Goal: Task Accomplishment & Management: Use online tool/utility

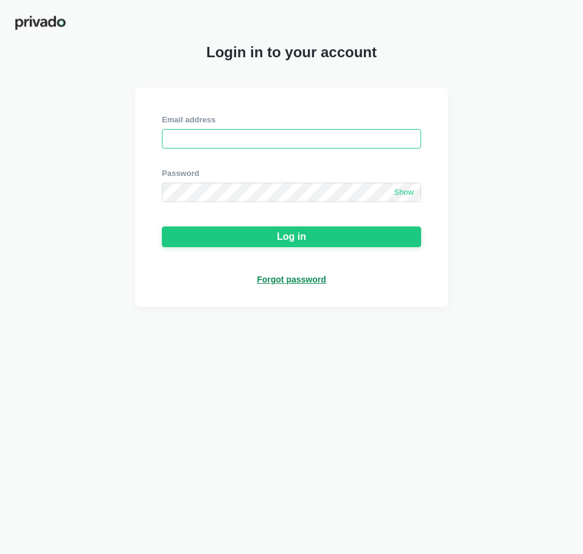
click at [382, 141] on input "email" at bounding box center [291, 138] width 259 height 19
paste input "[EMAIL_ADDRESS][DOMAIN_NAME]"
type input "[EMAIL_ADDRESS][DOMAIN_NAME]"
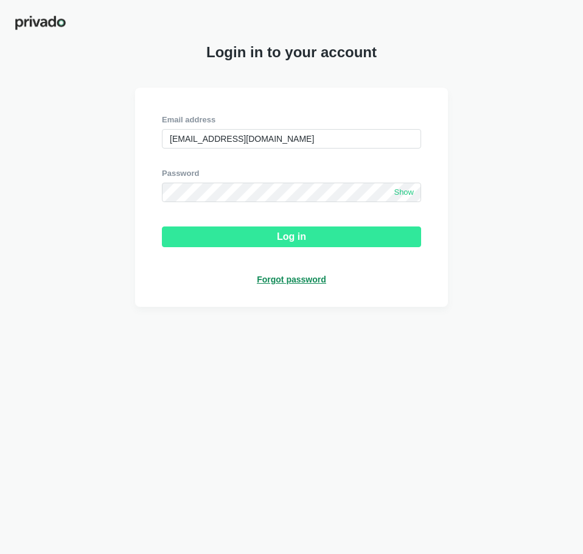
click at [298, 239] on div "Log in" at bounding box center [291, 236] width 29 height 11
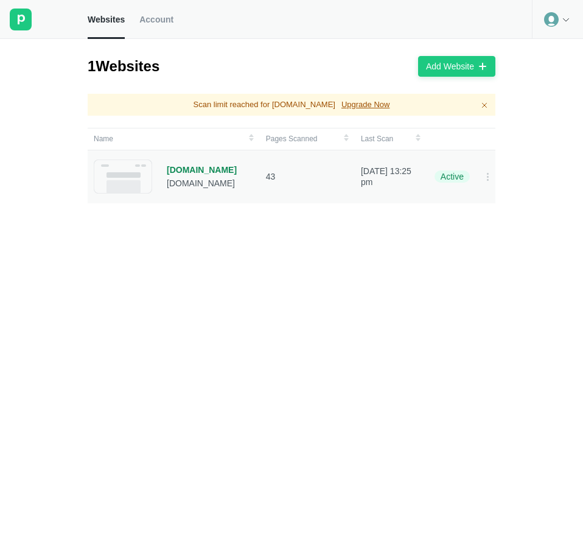
click at [178, 168] on div "[DOMAIN_NAME]" at bounding box center [202, 169] width 70 height 11
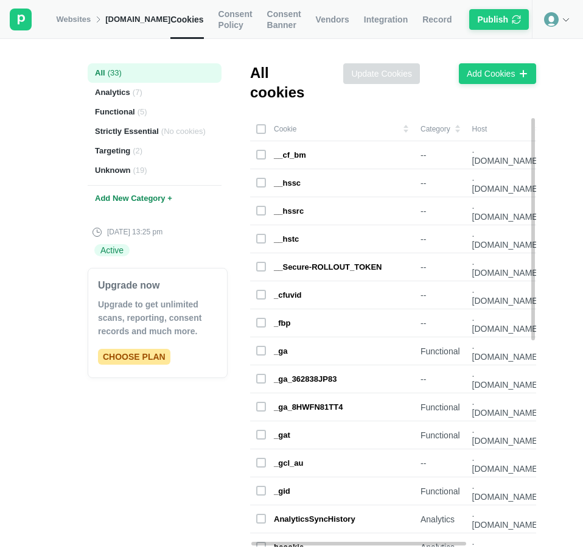
click at [427, 128] on td "Category" at bounding box center [441, 129] width 52 height 24
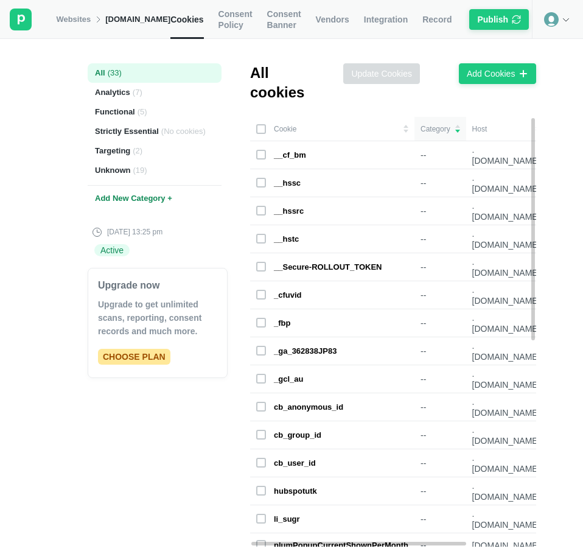
click at [427, 128] on td "Category" at bounding box center [441, 129] width 52 height 24
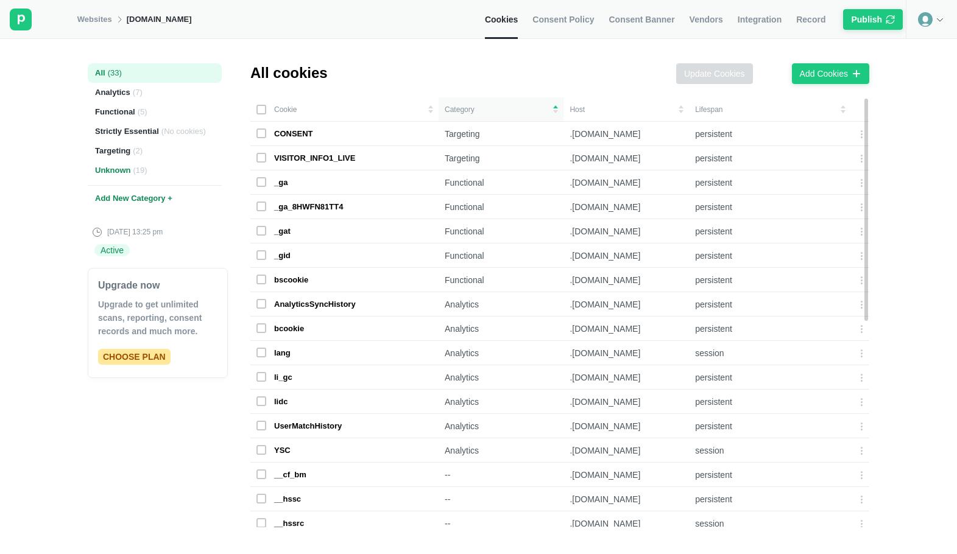
click at [127, 171] on div "Unknown ( 19 )" at bounding box center [155, 170] width 134 height 19
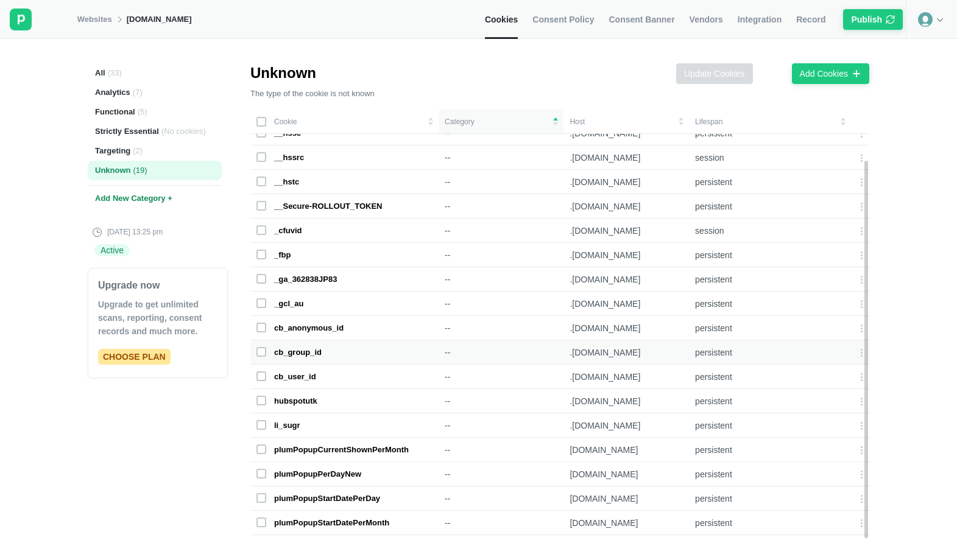
scroll to position [57, 0]
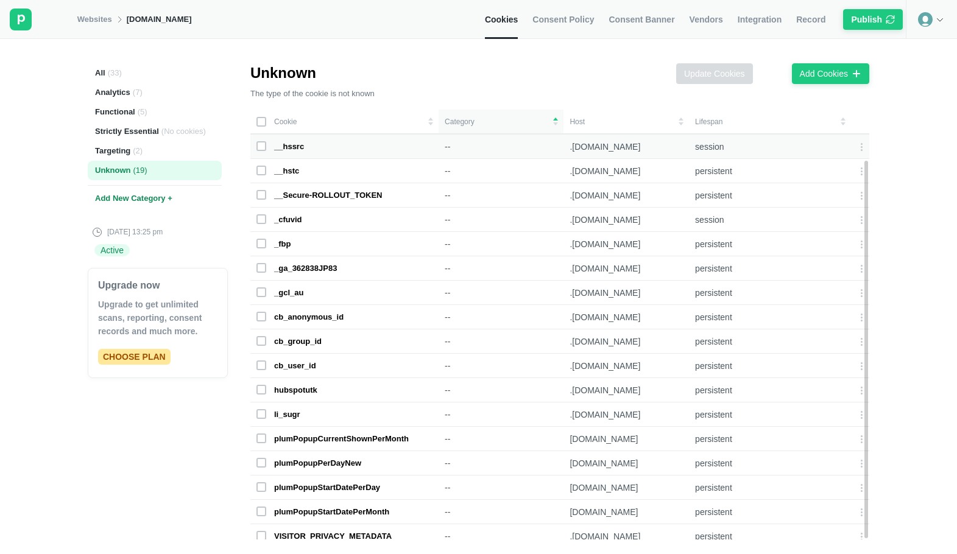
click at [262, 142] on rect at bounding box center [261, 146] width 9 height 9
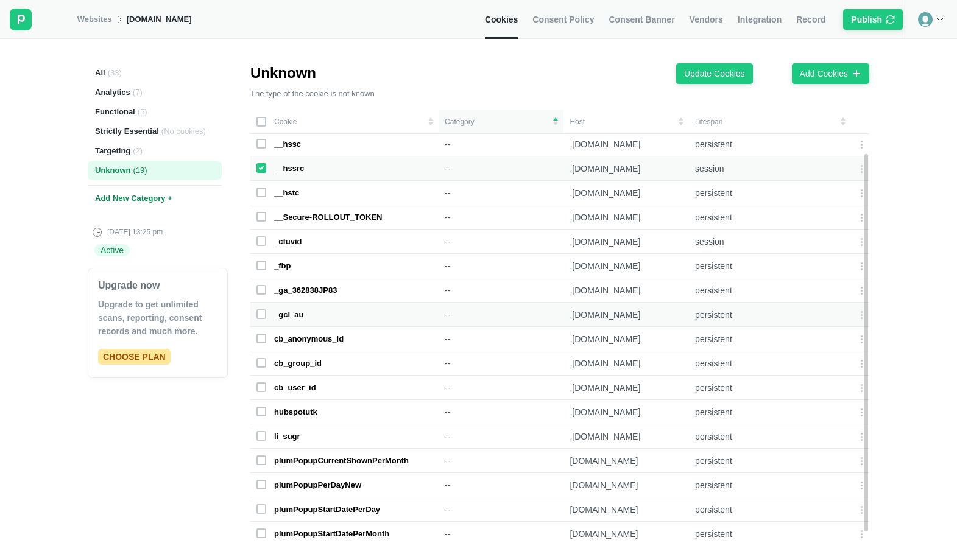
scroll to position [0, 0]
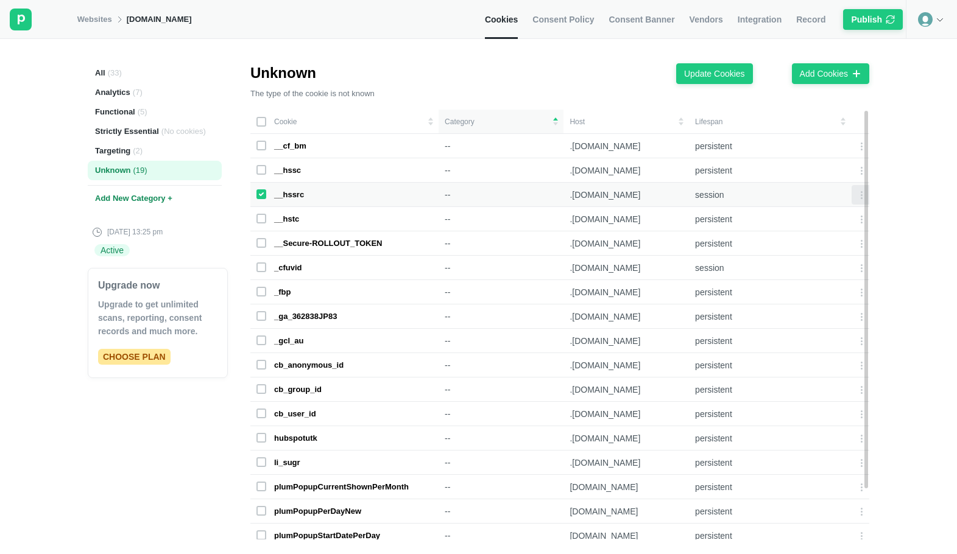
click at [574, 188] on div at bounding box center [860, 194] width 19 height 19
click at [574, 197] on div "Edit cookie" at bounding box center [815, 196] width 51 height 17
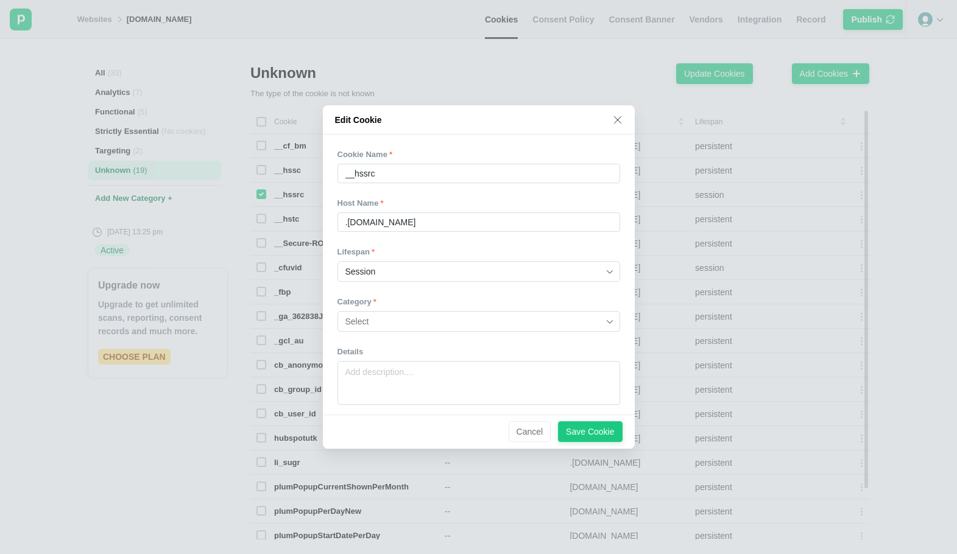
click at [413, 328] on input at bounding box center [474, 321] width 258 height 19
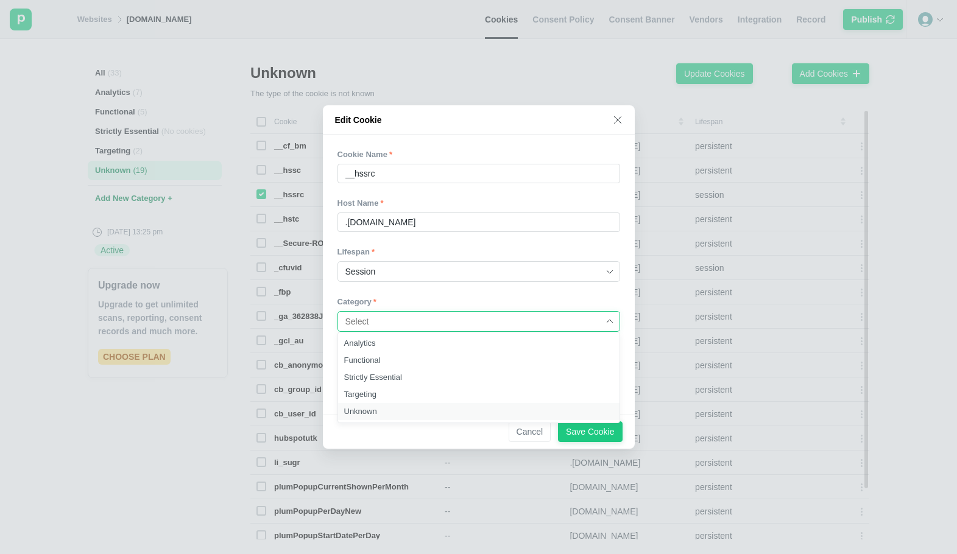
click at [385, 411] on div "Unknown" at bounding box center [483, 411] width 290 height 17
type input "Unknown"
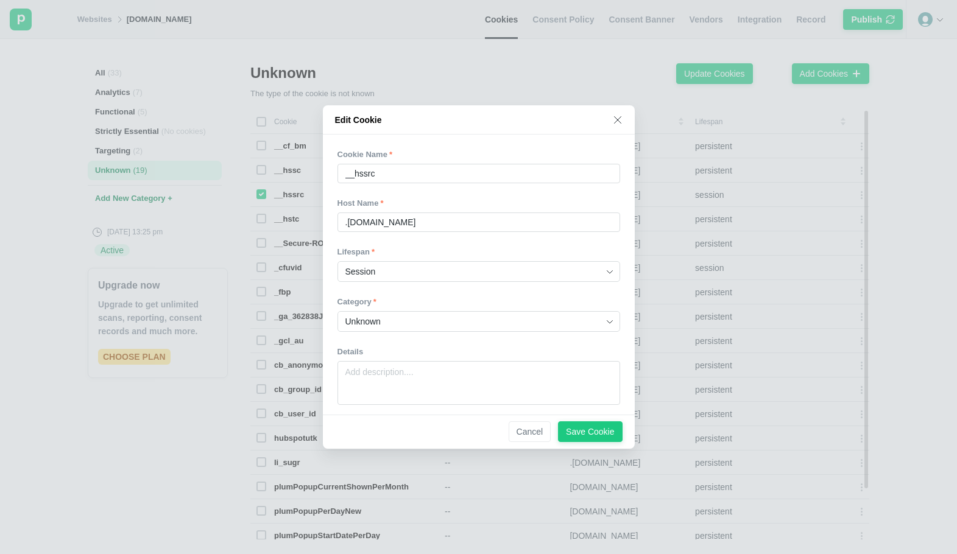
click at [574, 116] on icon at bounding box center [618, 120] width 10 height 10
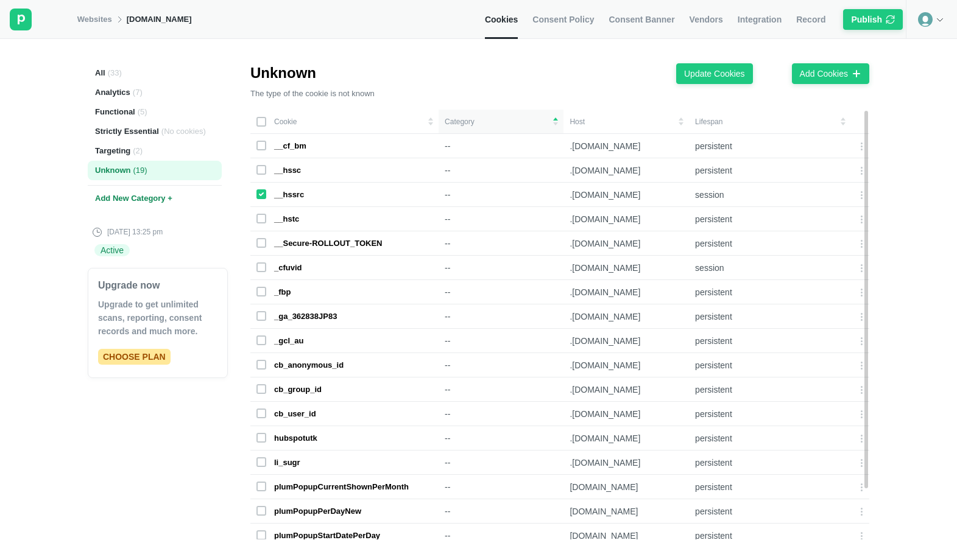
click at [574, 80] on div "All ( 33 ) Analytics ( 7 ) Functional ( 5 ) Strictly Essential ( No cookies ) T…" at bounding box center [478, 296] width 957 height 515
click at [574, 197] on icon at bounding box center [861, 195] width 10 height 10
click at [574, 198] on div "Edit cookie" at bounding box center [815, 196] width 51 height 17
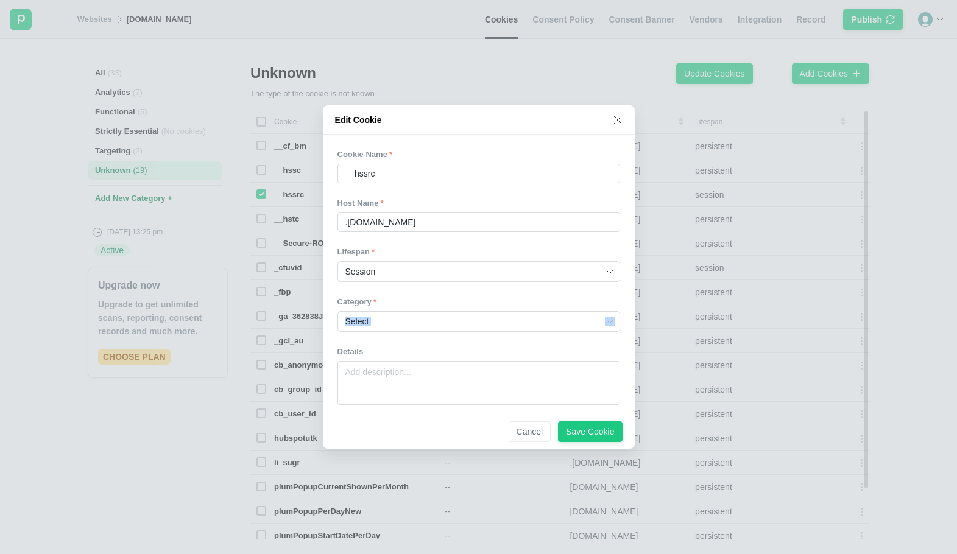
click at [449, 331] on div "Cookie Name __hssrc Host Name .[DOMAIN_NAME] Lifespan Session Category Details" at bounding box center [479, 275] width 312 height 280
click at [574, 320] on div "Cookie Name __hssrc Host Name .[DOMAIN_NAME] Lifespan Session Category Details" at bounding box center [479, 275] width 312 height 280
click at [574, 319] on img at bounding box center [610, 322] width 10 height 10
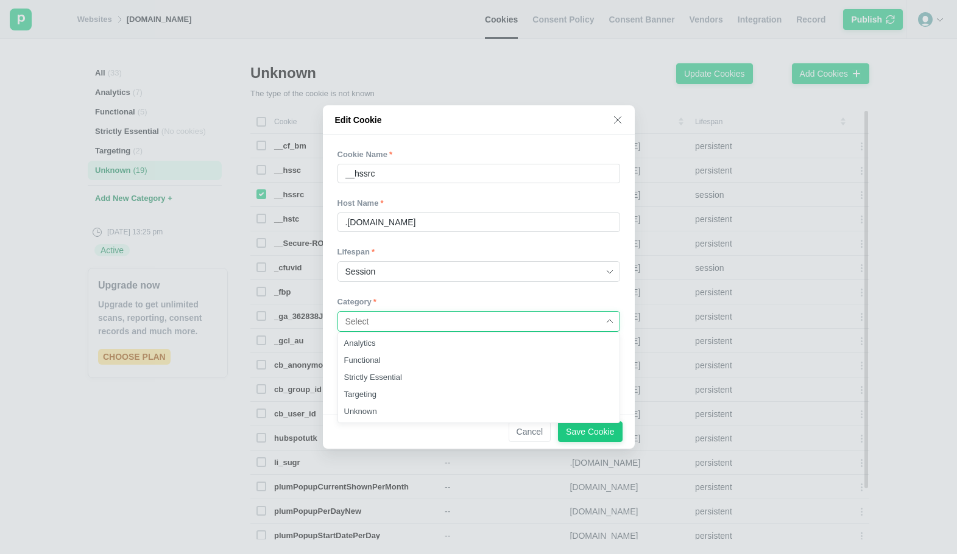
click at [574, 172] on div "Edit Cookie Cookie Name __hssrc Host Name .[DOMAIN_NAME] Lifespan Session Categ…" at bounding box center [478, 277] width 957 height 554
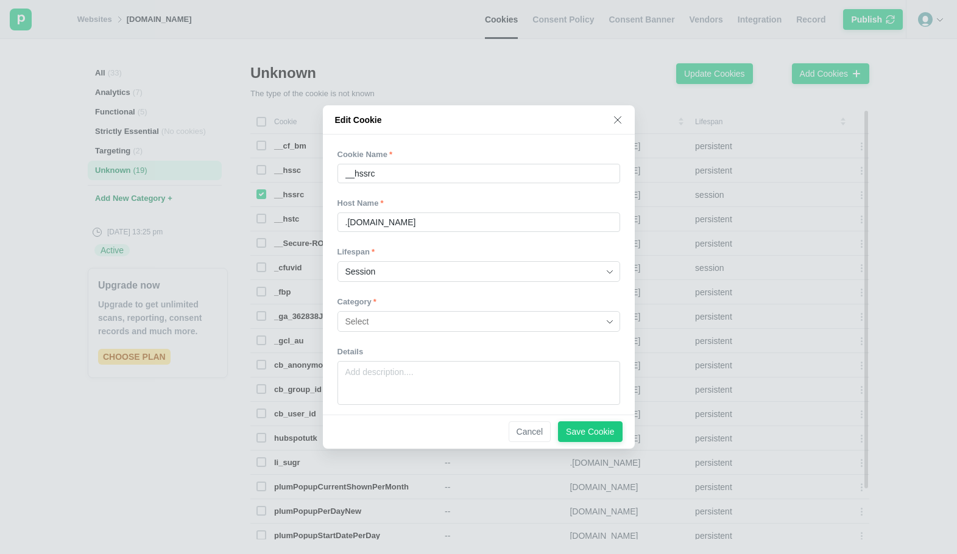
click at [574, 120] on icon at bounding box center [618, 120] width 10 height 10
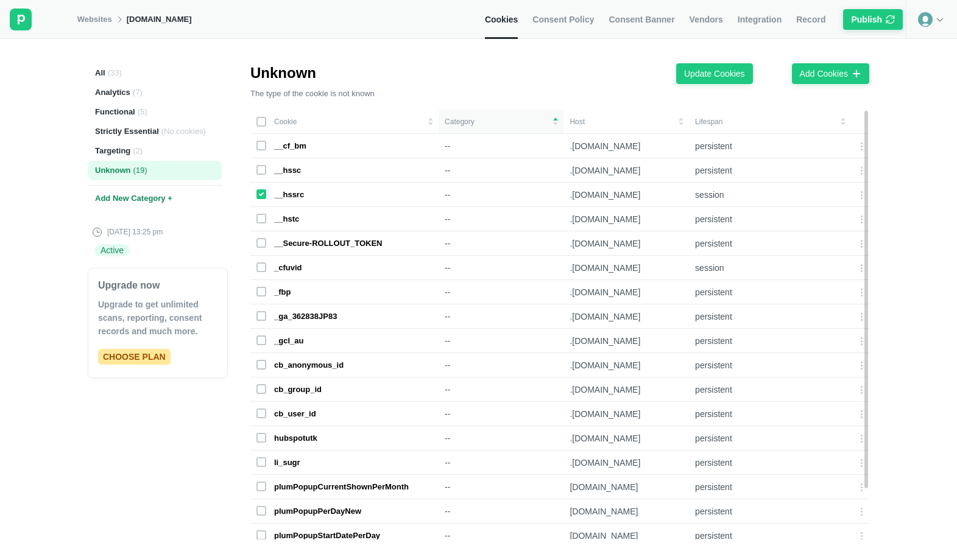
click at [260, 198] on icon at bounding box center [261, 194] width 7 height 7
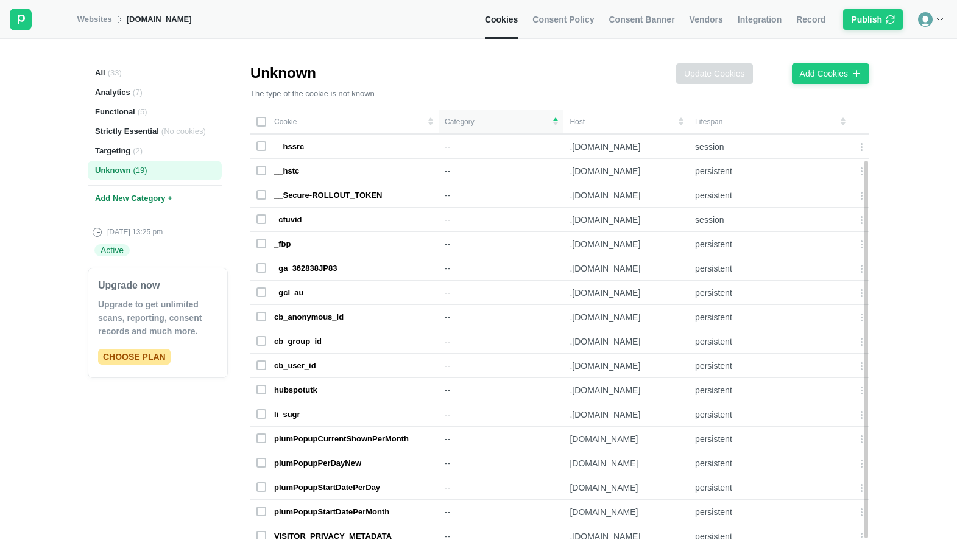
click at [260, 122] on rect at bounding box center [261, 122] width 9 height 9
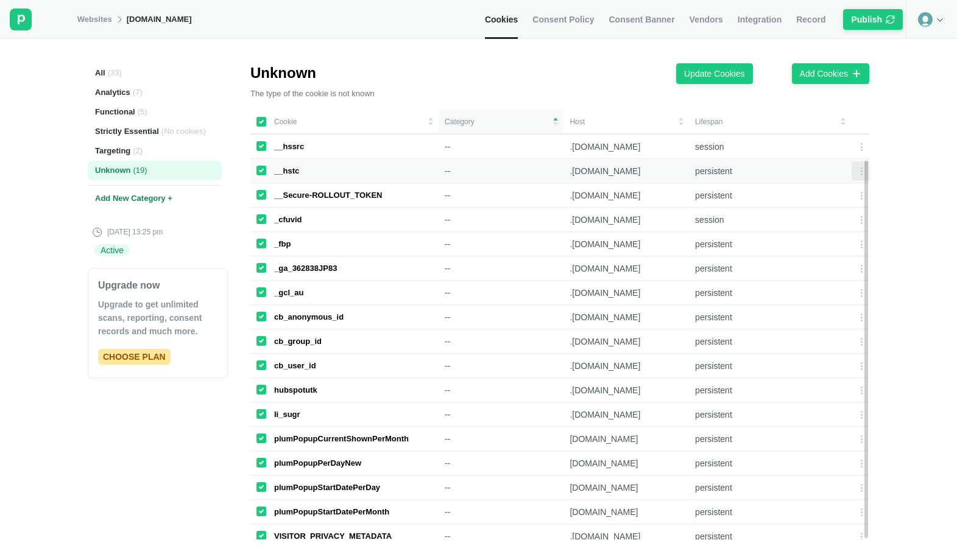
click at [574, 166] on icon at bounding box center [861, 171] width 10 height 10
click at [574, 166] on div "Edit cookie" at bounding box center [815, 163] width 51 height 17
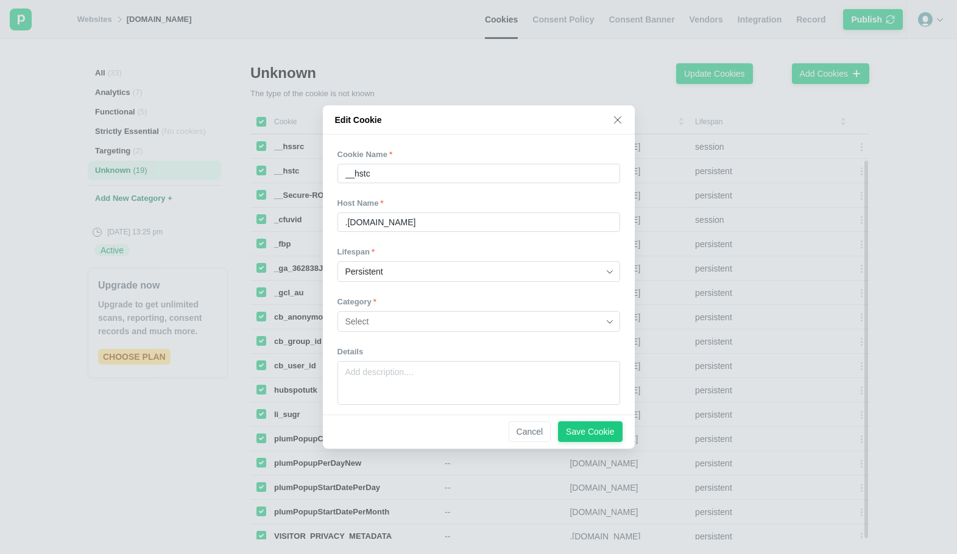
click at [574, 121] on icon at bounding box center [618, 120] width 10 height 10
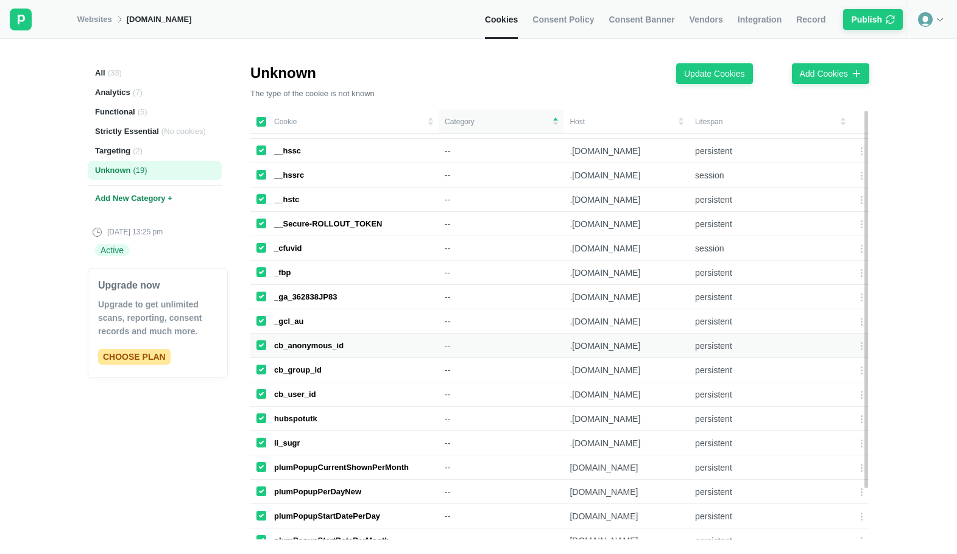
scroll to position [0, 0]
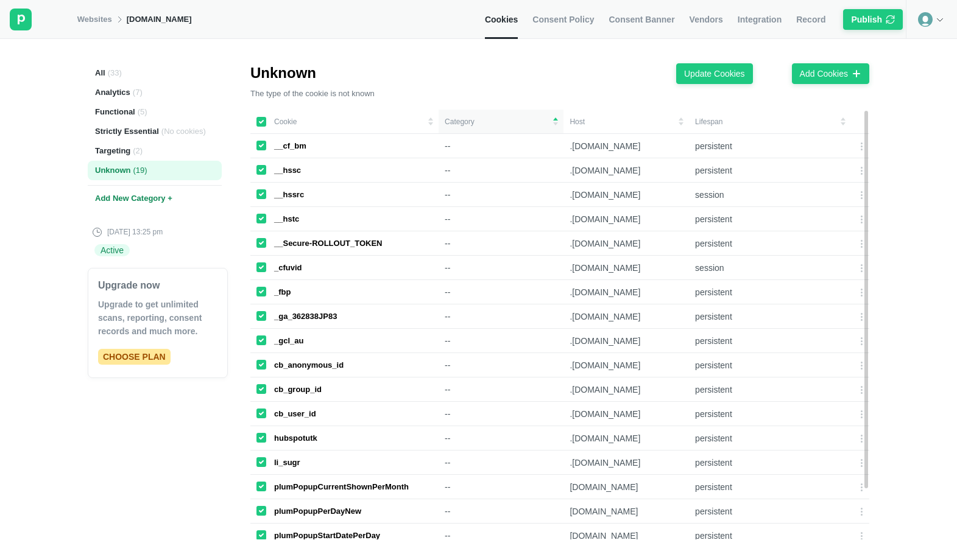
click at [260, 119] on icon at bounding box center [261, 121] width 7 height 7
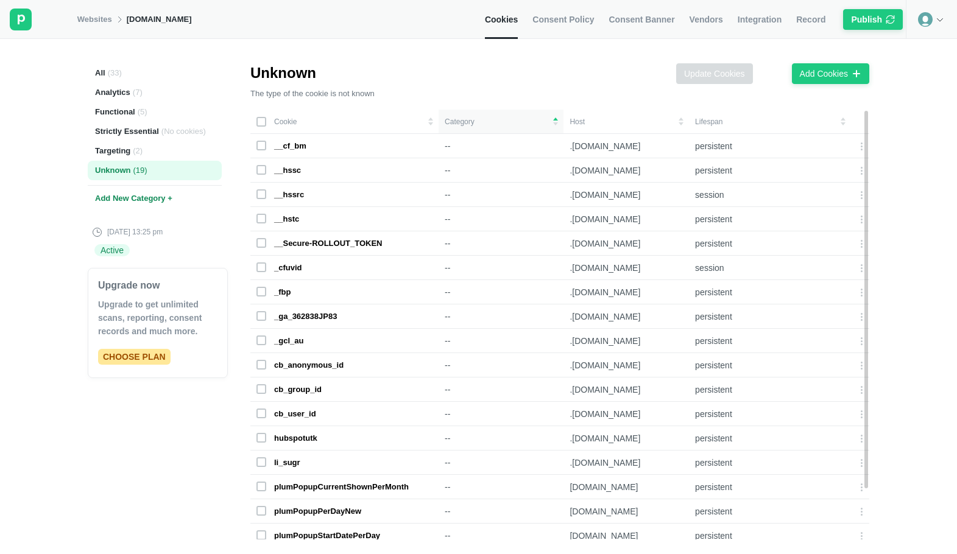
click at [259, 195] on rect at bounding box center [261, 194] width 9 height 9
click at [574, 72] on div "Update Cookies" at bounding box center [714, 73] width 61 height 11
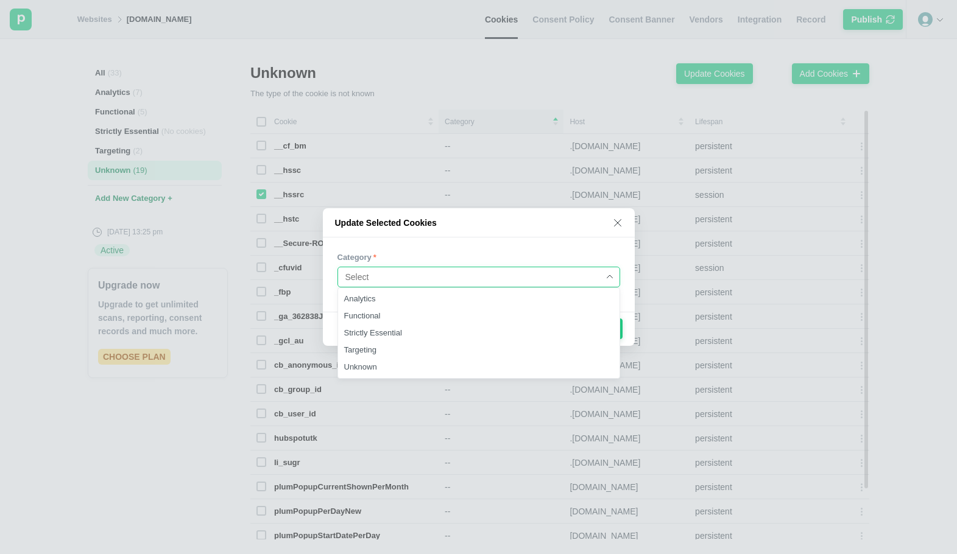
click at [574, 281] on input at bounding box center [474, 276] width 258 height 19
click at [574, 227] on icon at bounding box center [618, 223] width 10 height 10
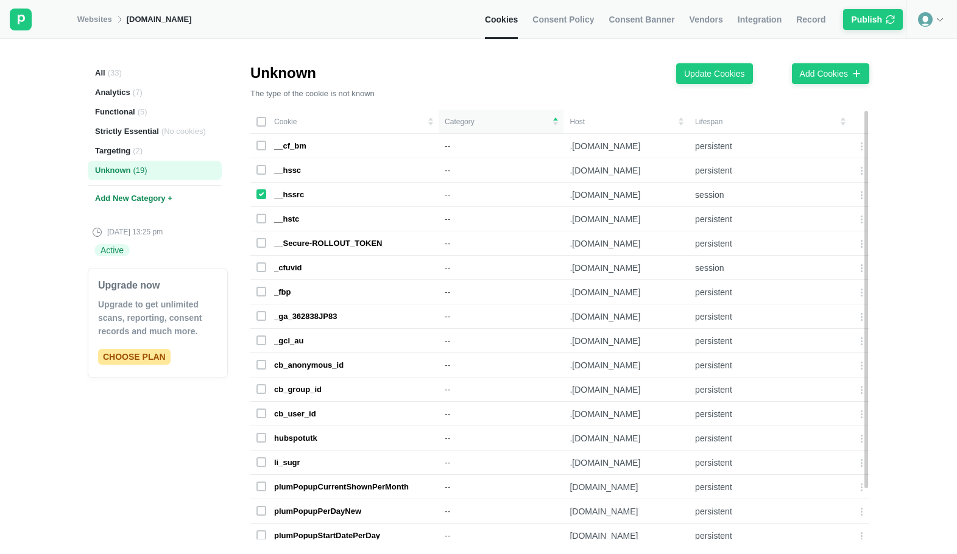
drag, startPoint x: 261, startPoint y: 194, endPoint x: 260, endPoint y: 132, distance: 61.5
click at [261, 193] on icon at bounding box center [261, 194] width 7 height 7
click at [262, 119] on rect at bounding box center [261, 122] width 9 height 9
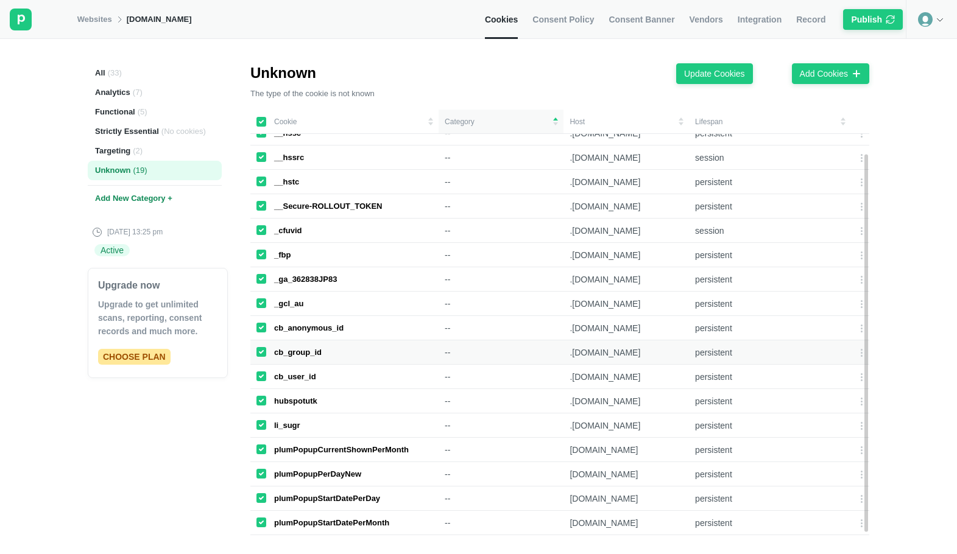
scroll to position [57, 0]
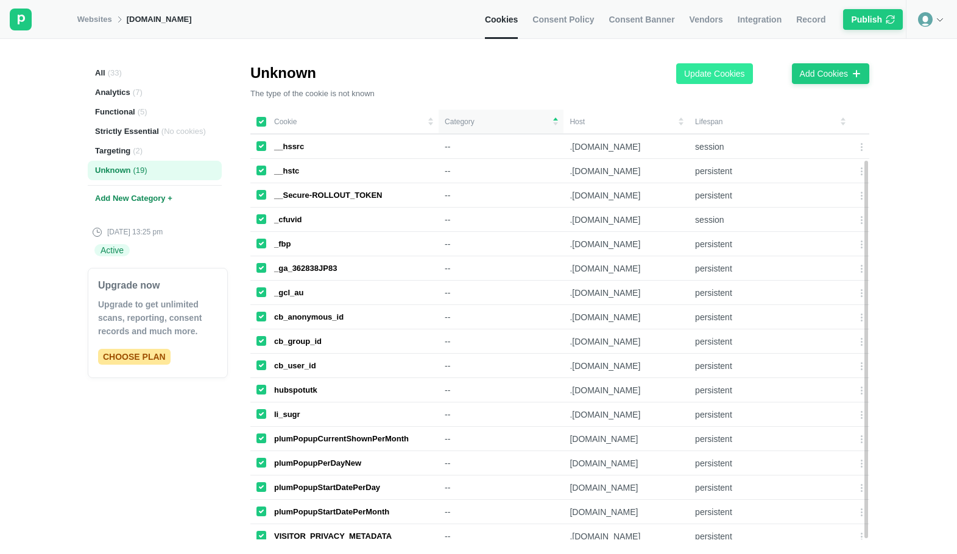
click at [574, 79] on div "Update Cookies" at bounding box center [714, 73] width 61 height 11
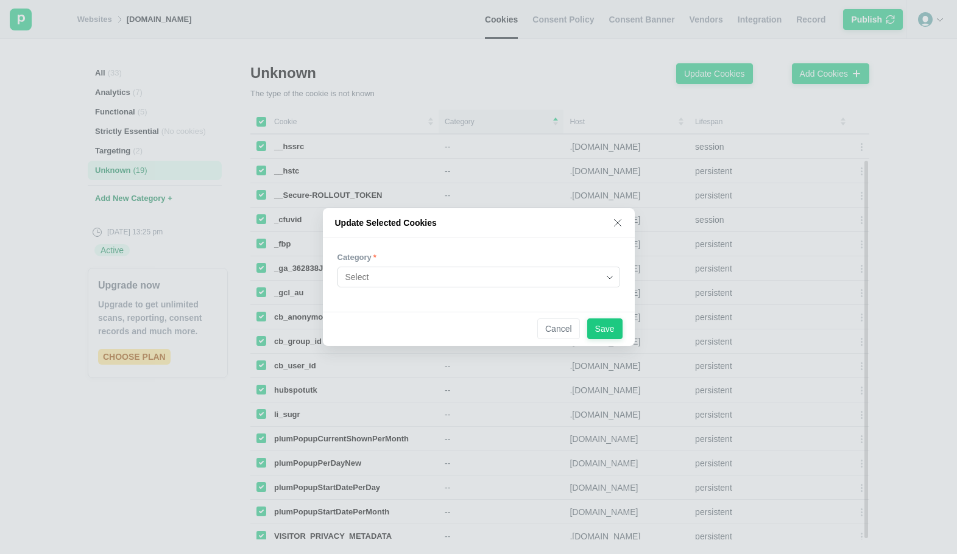
click at [432, 276] on input at bounding box center [474, 276] width 258 height 19
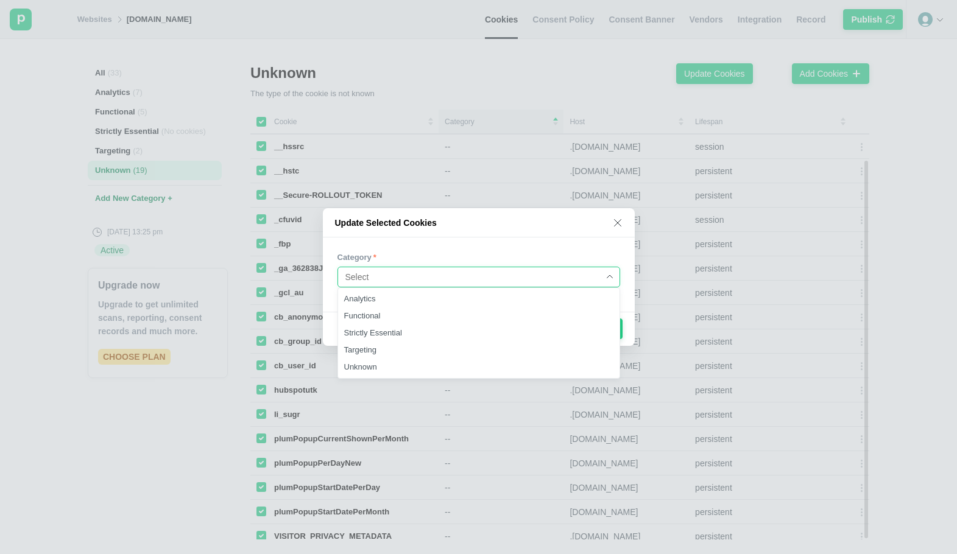
click at [553, 69] on div "Update Selected Cookies Category Analytics Functional Strictly Essential Target…" at bounding box center [478, 277] width 957 height 554
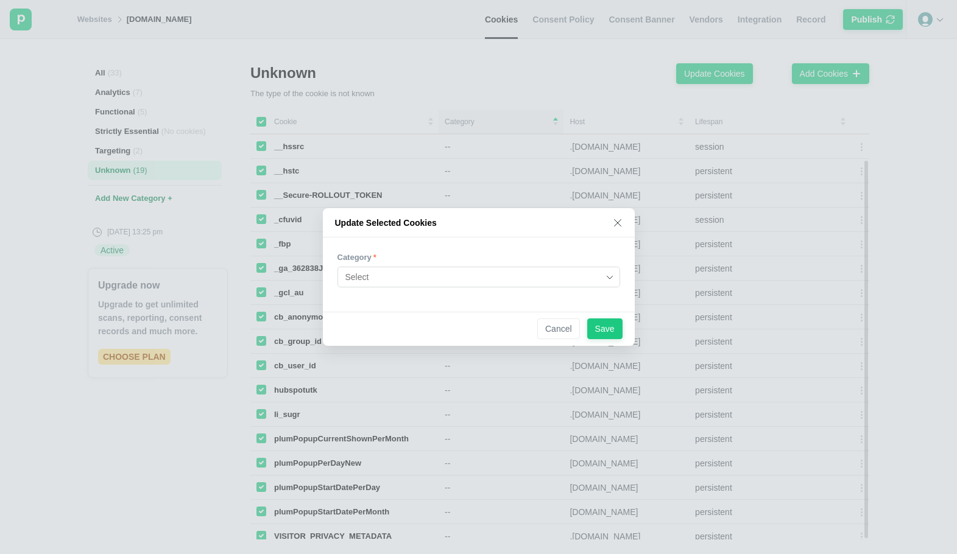
click at [574, 221] on icon at bounding box center [618, 223] width 10 height 10
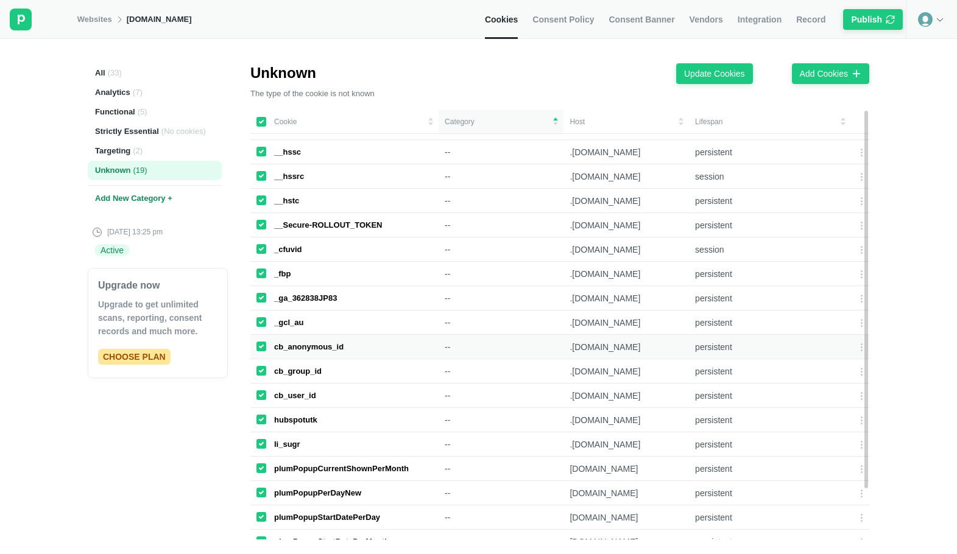
scroll to position [0, 0]
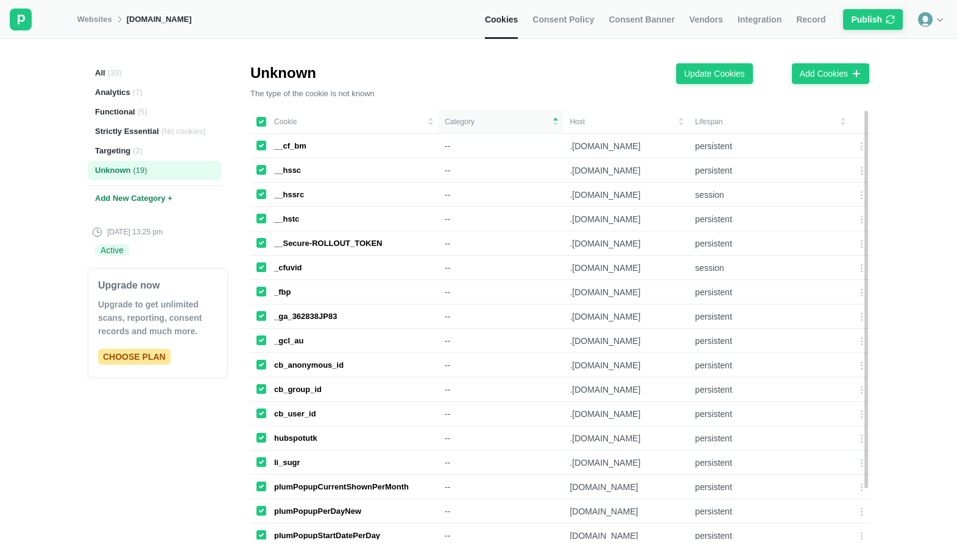
click at [137, 177] on div "Unknown ( 19 )" at bounding box center [155, 170] width 134 height 19
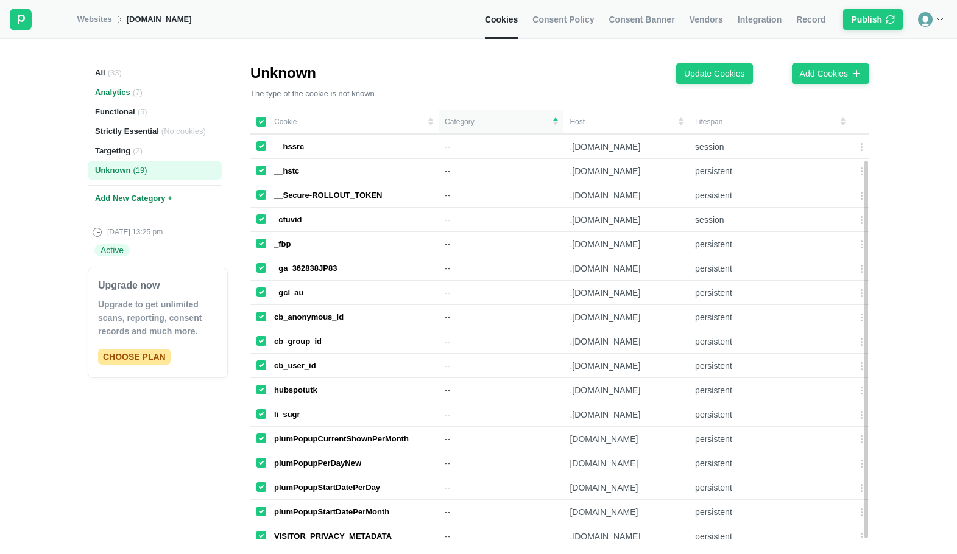
click at [107, 90] on div "Analytics ( 7 )" at bounding box center [155, 92] width 134 height 19
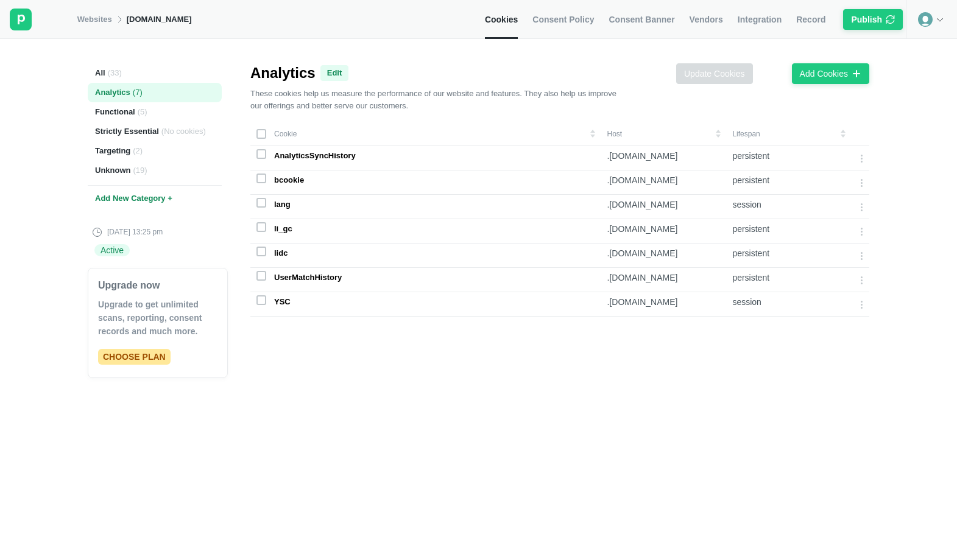
scroll to position [0, 0]
click at [118, 111] on div "Functional ( 5 )" at bounding box center [155, 111] width 134 height 19
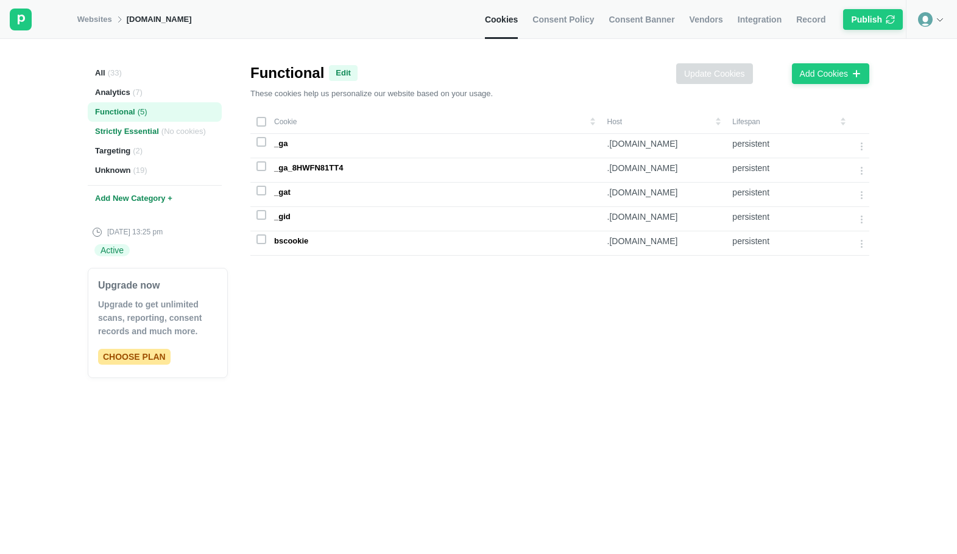
click at [124, 132] on div "Strictly Essential ( No cookies )" at bounding box center [155, 131] width 134 height 19
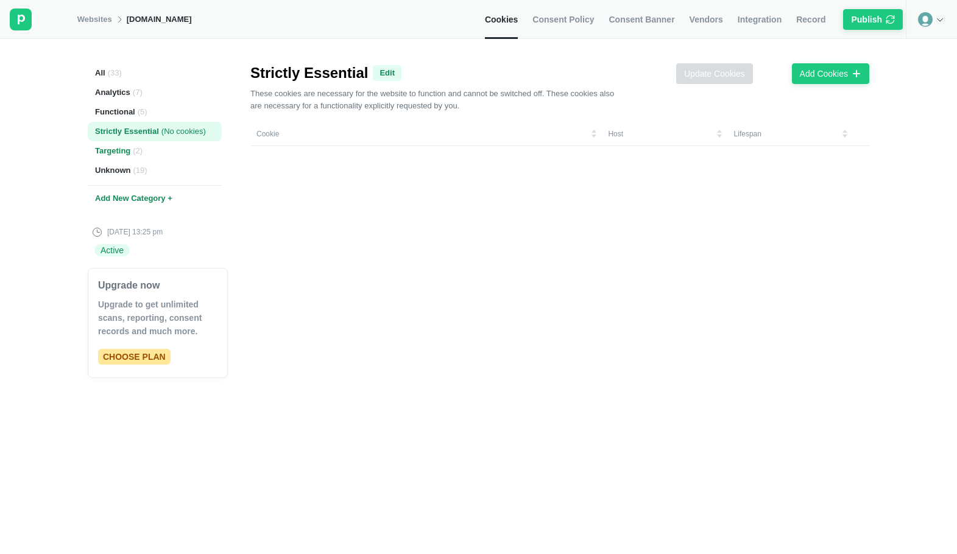
click at [120, 152] on div "Targeting ( 2 )" at bounding box center [155, 150] width 134 height 19
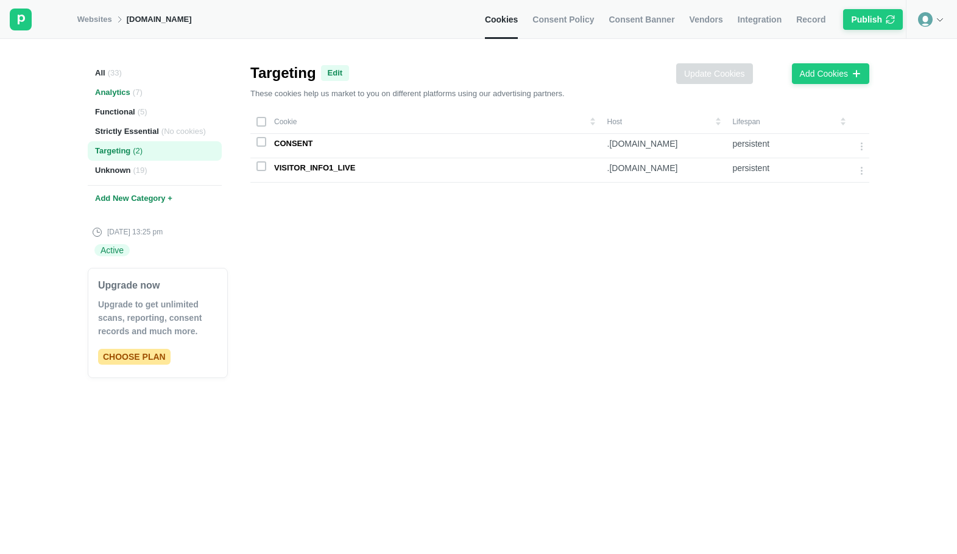
click at [108, 95] on div "Analytics ( 7 )" at bounding box center [155, 92] width 134 height 19
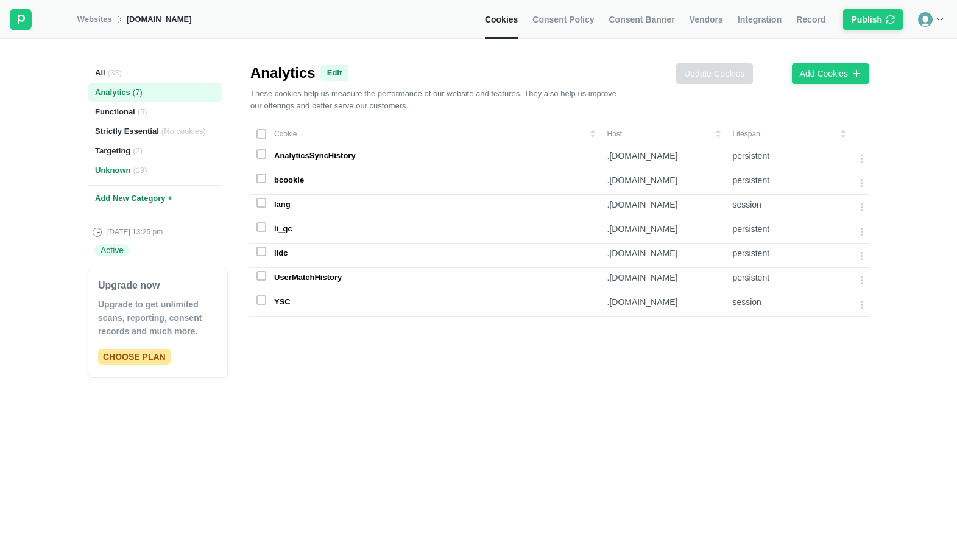
click at [113, 168] on div "Unknown ( 19 )" at bounding box center [155, 170] width 134 height 19
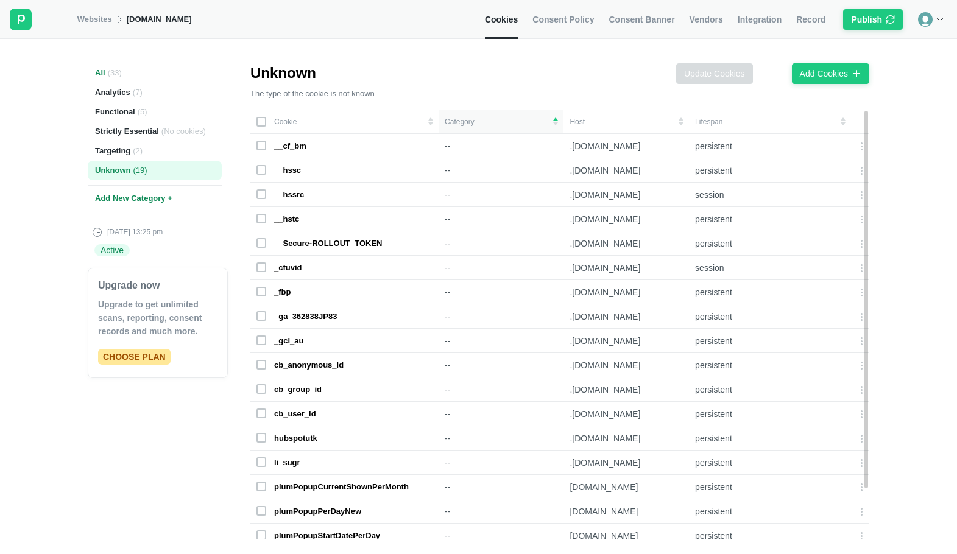
click at [108, 72] on span "( 33 )" at bounding box center [115, 73] width 14 height 11
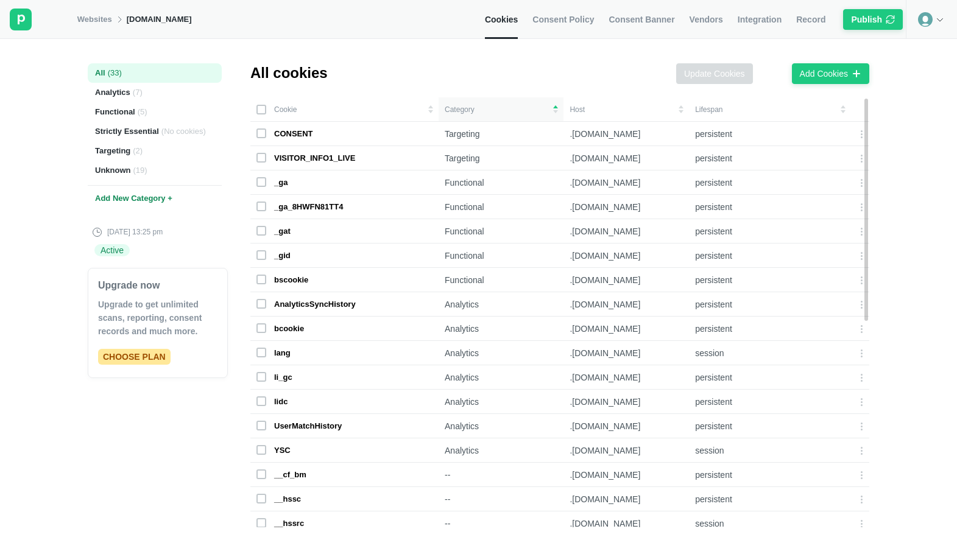
click at [574, 111] on td "Host" at bounding box center [625, 109] width 125 height 24
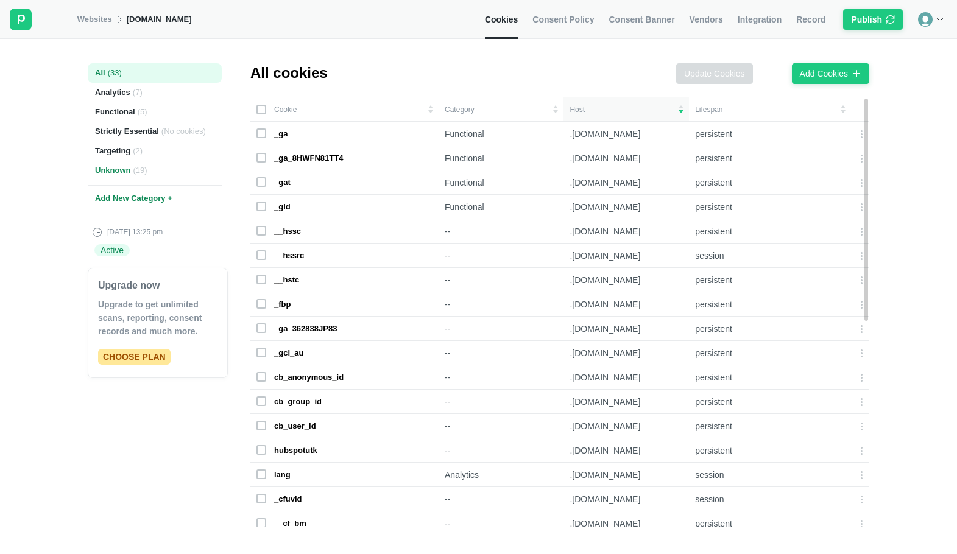
click at [112, 171] on div "Unknown ( 19 )" at bounding box center [155, 170] width 134 height 19
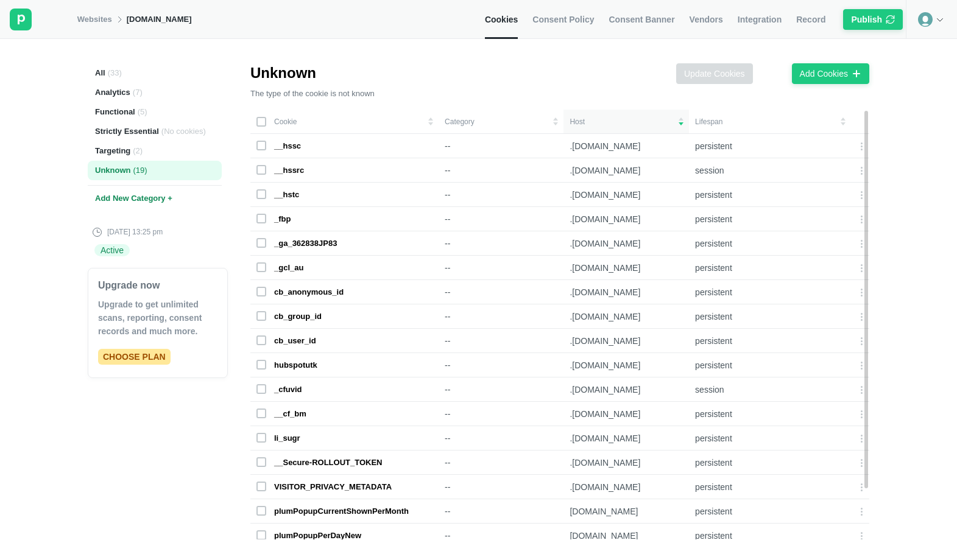
click at [125, 174] on div "Unknown ( 19 )" at bounding box center [155, 170] width 134 height 19
click at [485, 72] on div "Unknown The type of the cookie is not known Update Cookies Add Cookies" at bounding box center [559, 81] width 619 height 37
